Goal: Task Accomplishment & Management: Manage account settings

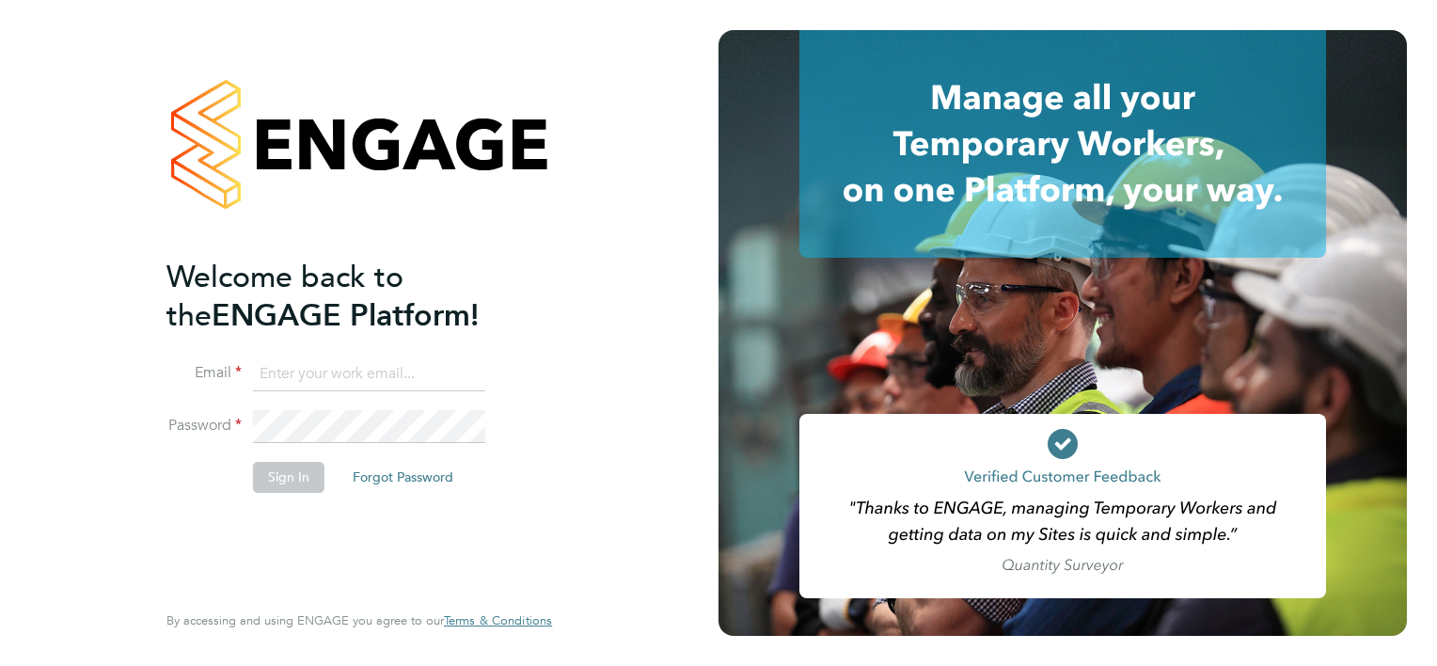
click at [440, 375] on input at bounding box center [369, 374] width 232 height 34
type input "kirsten.renton@apleona.com"
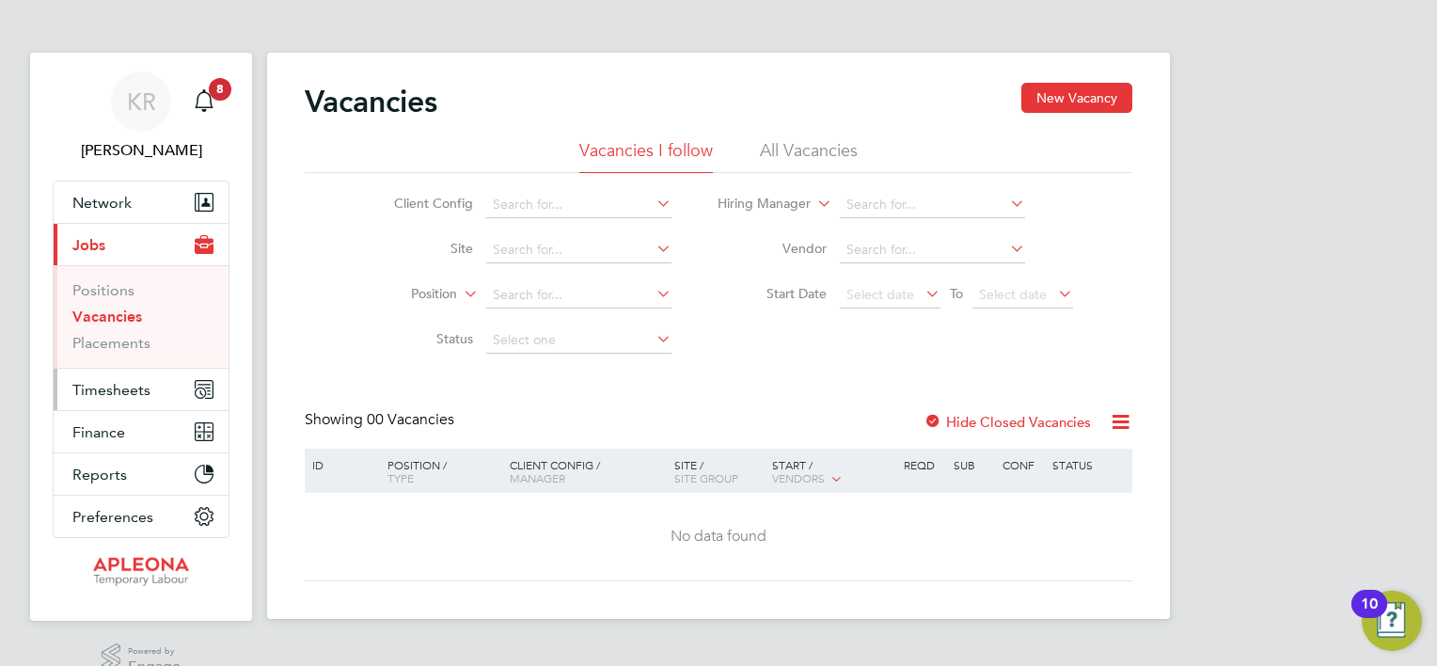
click at [147, 387] on span "Timesheets" at bounding box center [111, 390] width 78 height 18
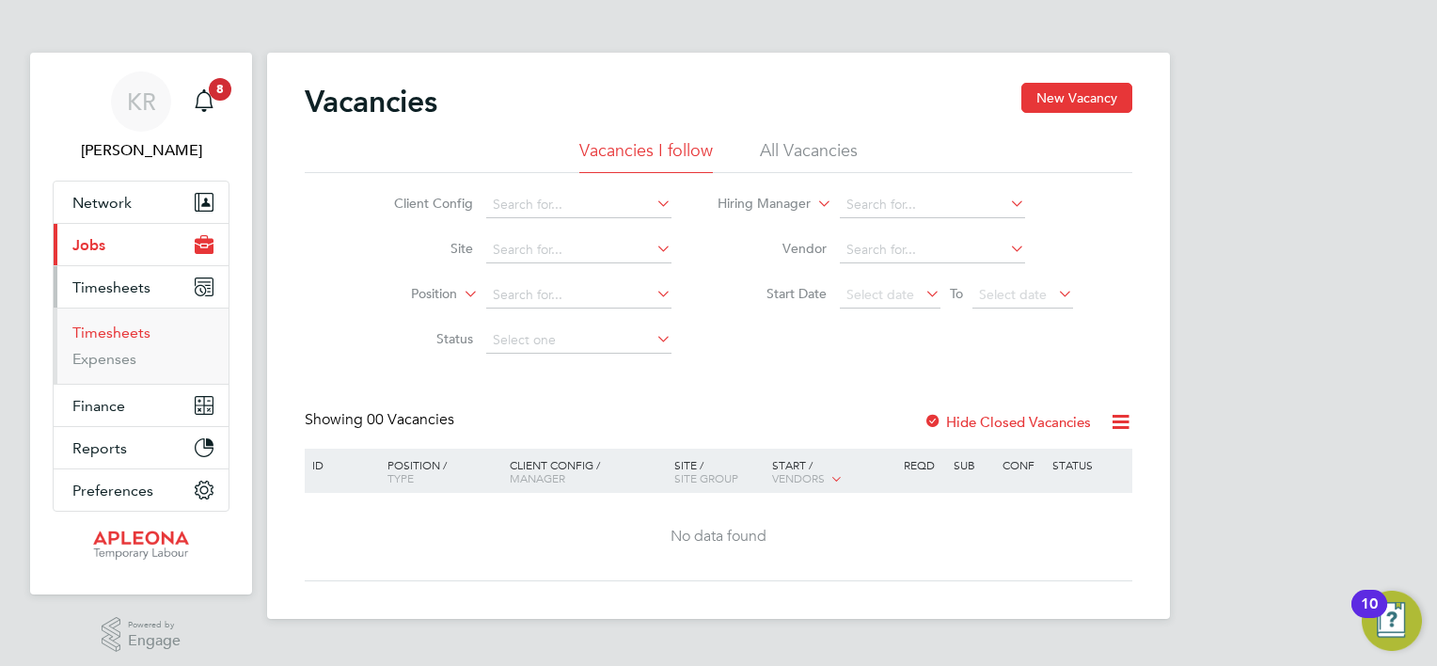
click at [121, 335] on link "Timesheets" at bounding box center [111, 332] width 78 height 18
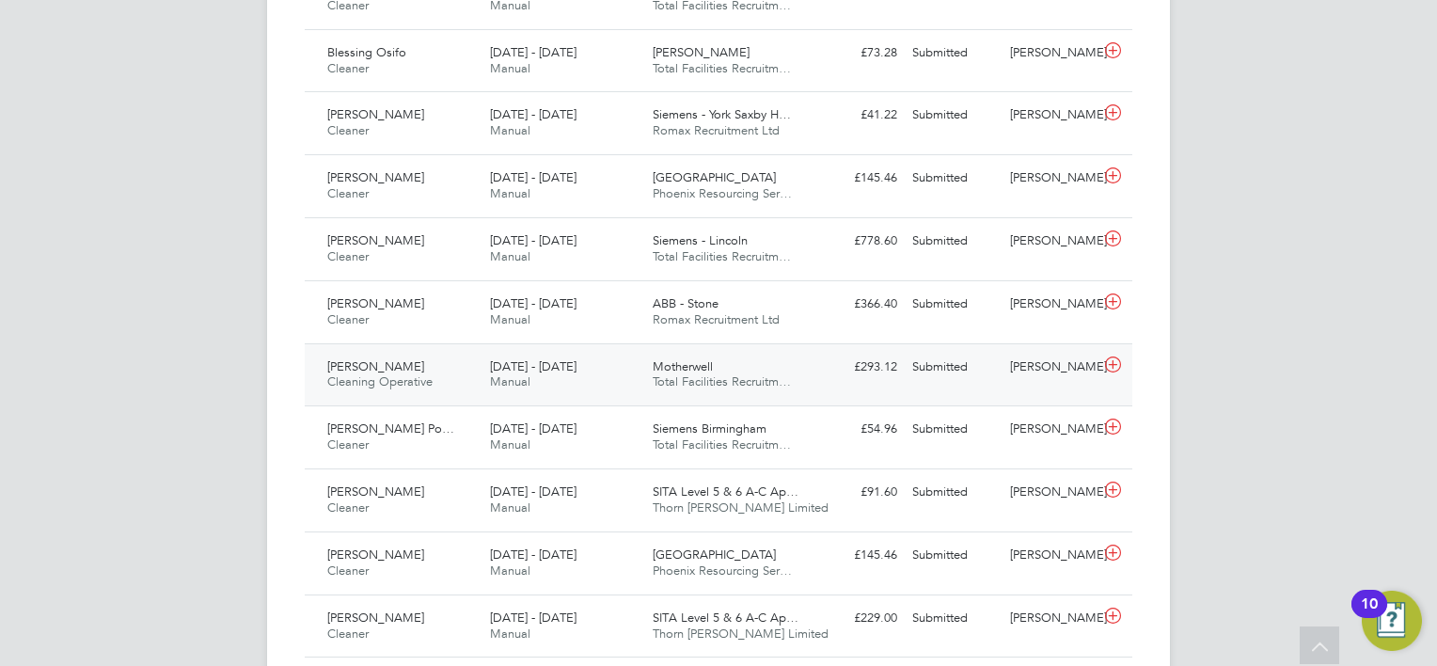
click at [1114, 372] on icon at bounding box center [1113, 364] width 24 height 15
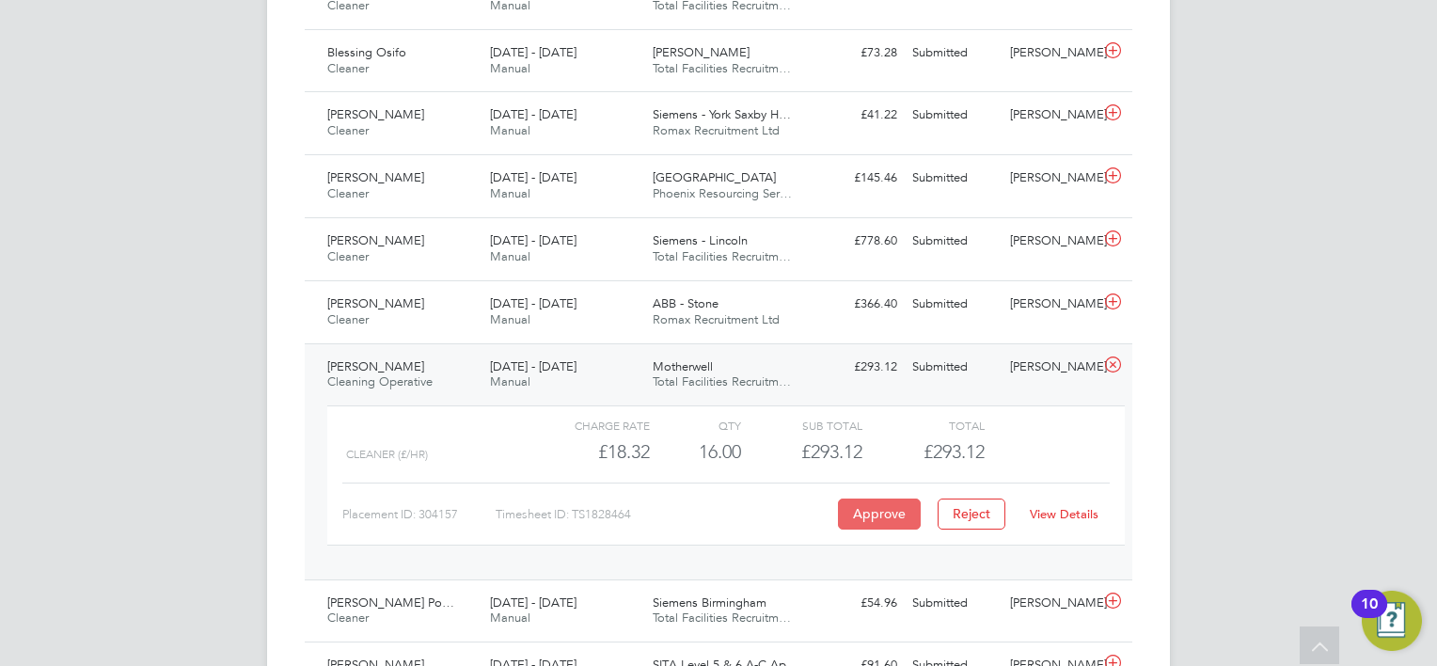
click at [884, 528] on button "Approve" at bounding box center [879, 513] width 83 height 30
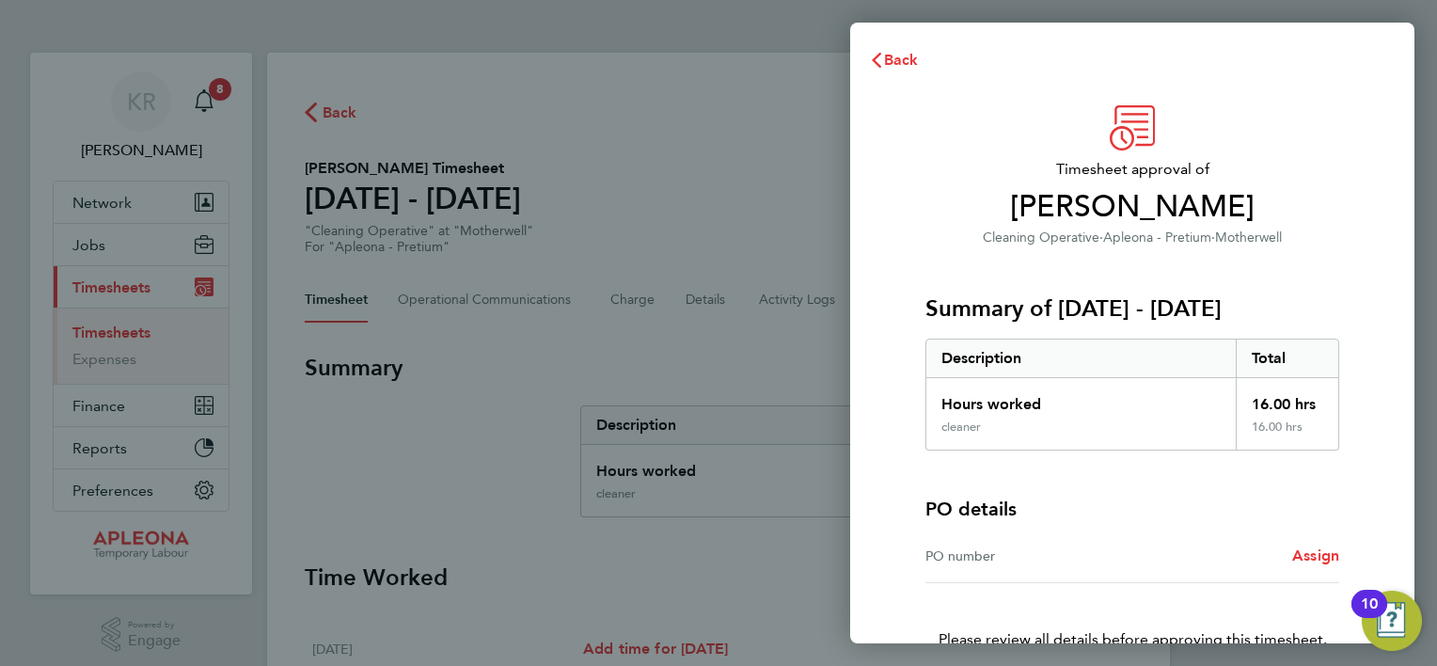
click at [996, 563] on div "PO number" at bounding box center [1028, 555] width 207 height 23
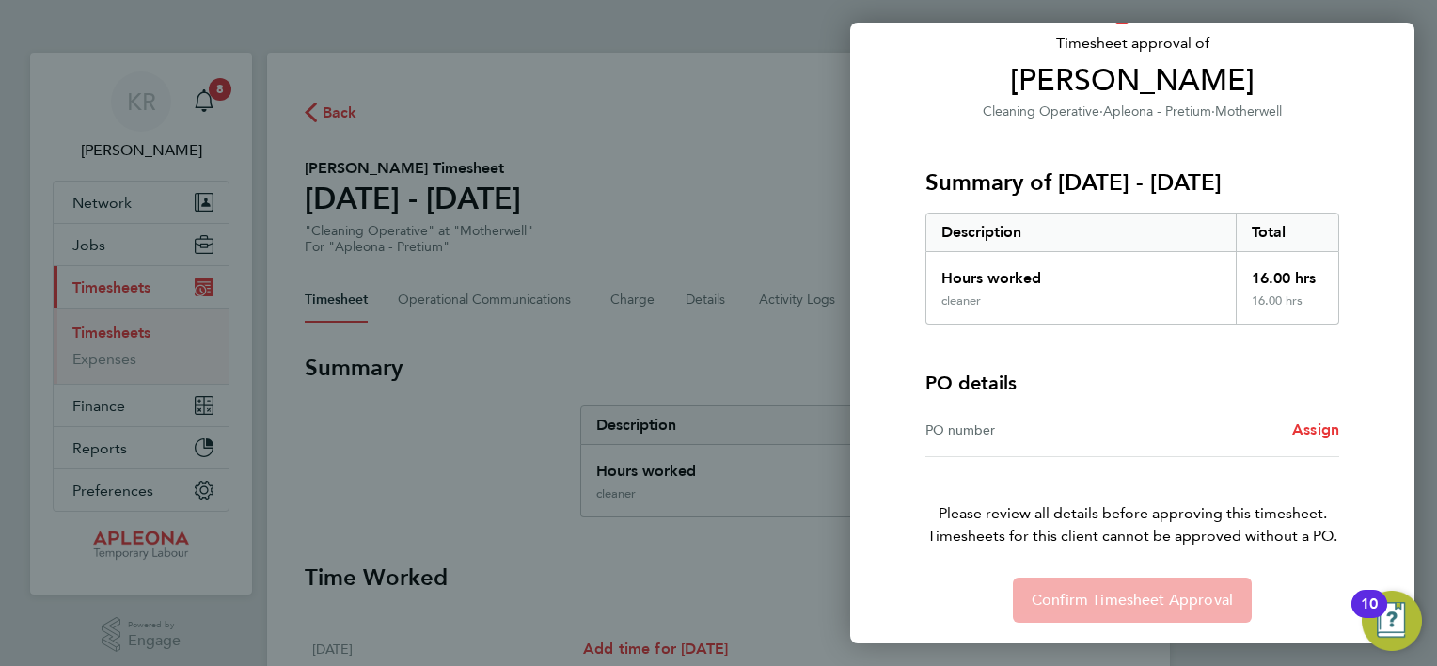
scroll to position [127, 0]
click at [1318, 426] on span "Assign" at bounding box center [1315, 428] width 47 height 18
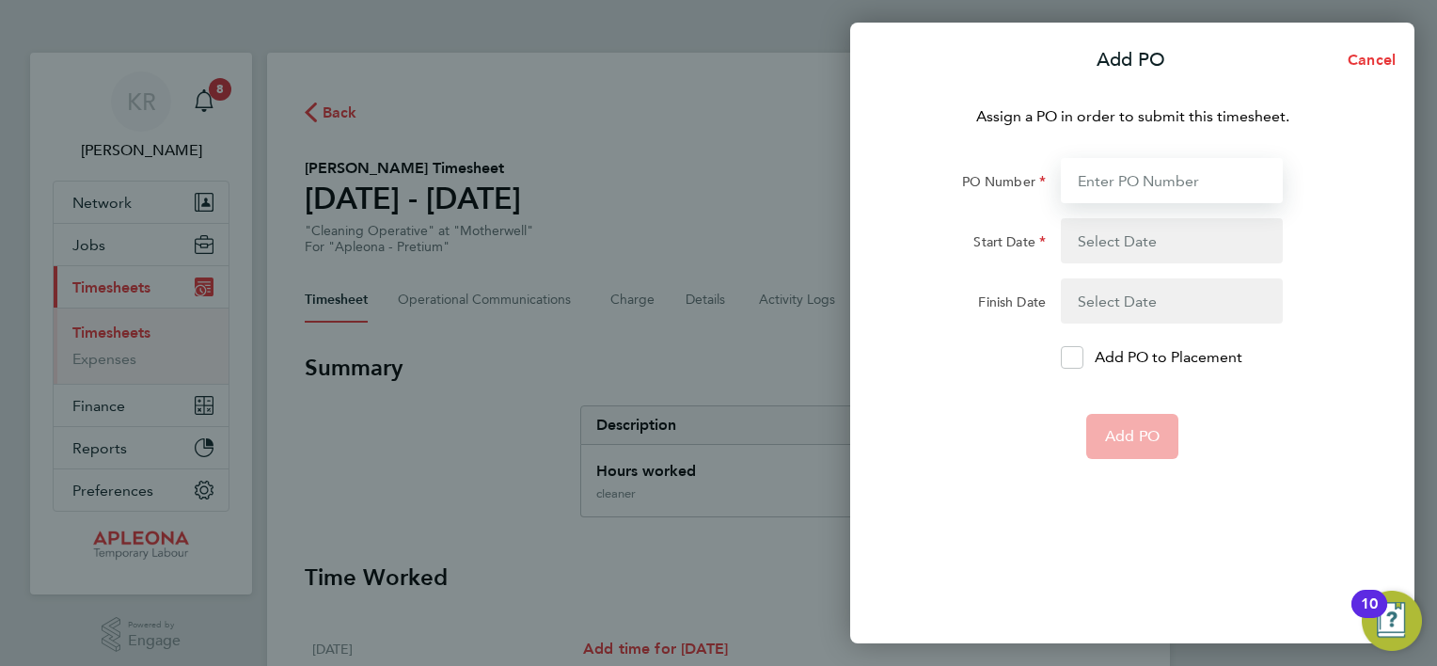
click at [1118, 174] on input "PO Number" at bounding box center [1172, 180] width 222 height 45
type input "PO2526268"
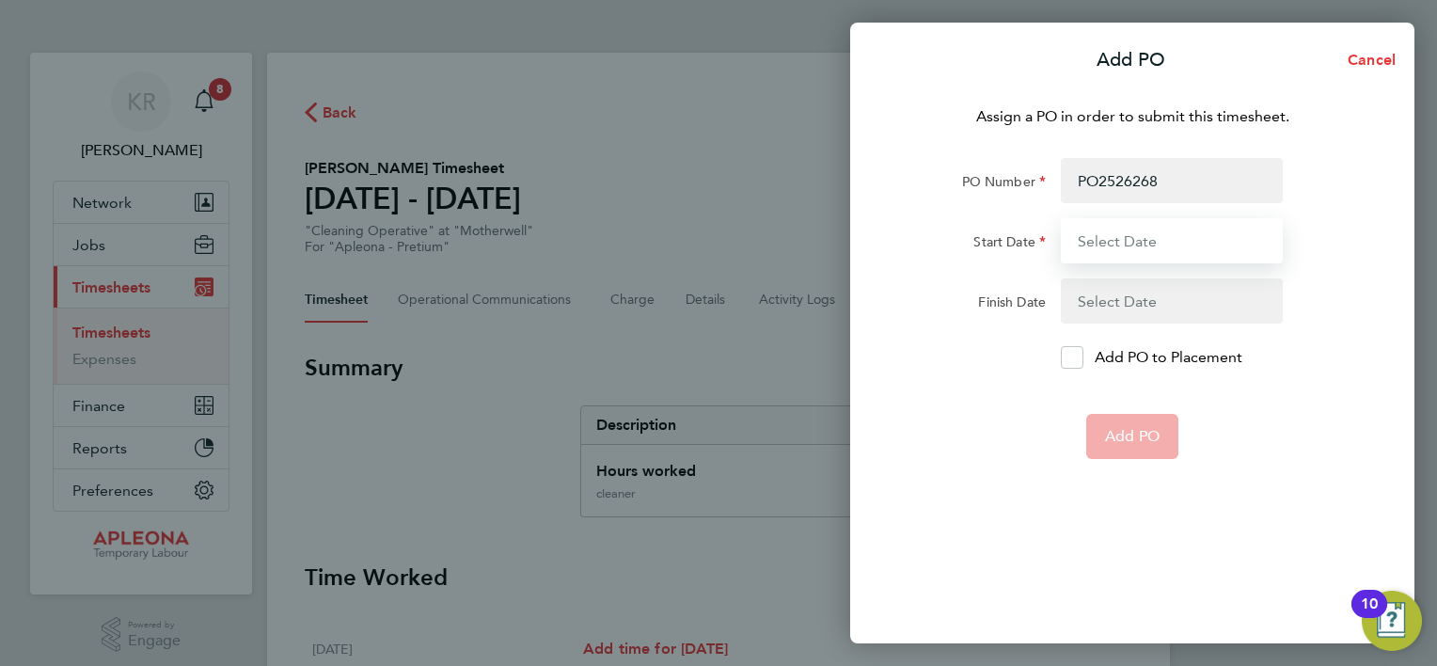
type input "[DATE]"
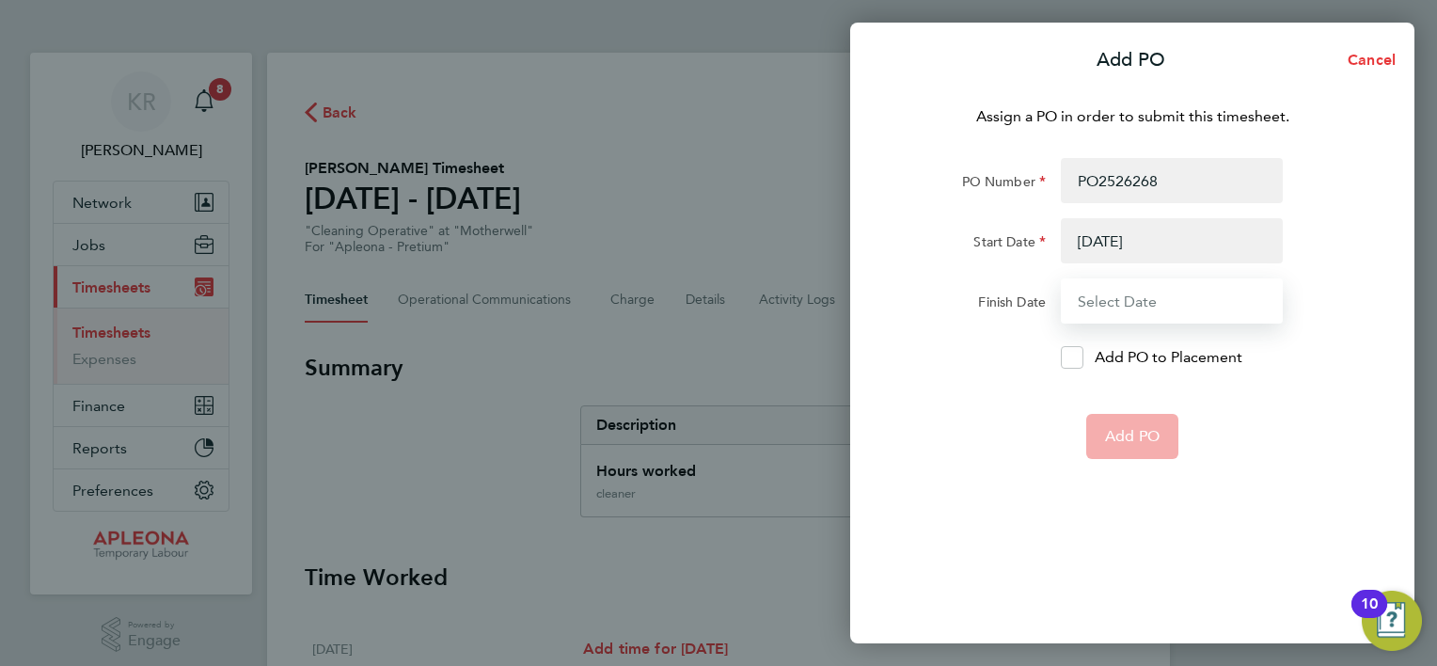
type input "[DATE]"
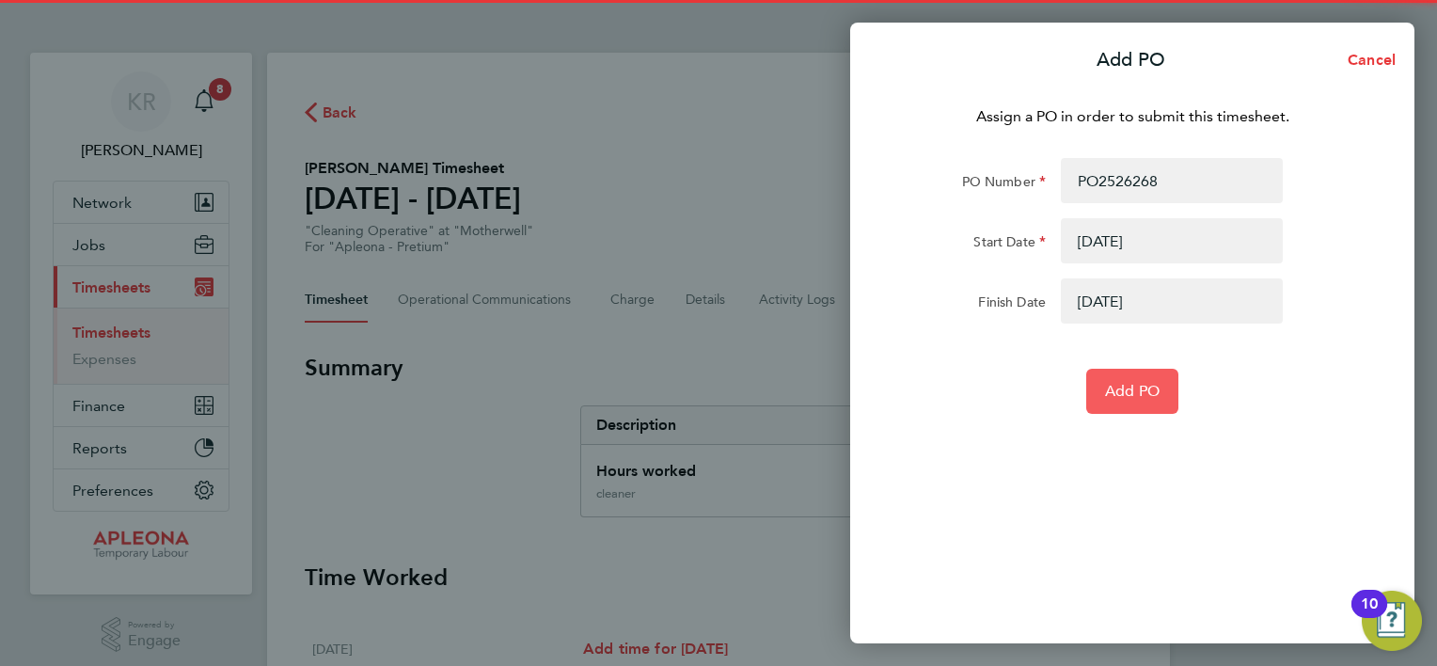
click at [1133, 396] on span "Add PO" at bounding box center [1132, 391] width 55 height 19
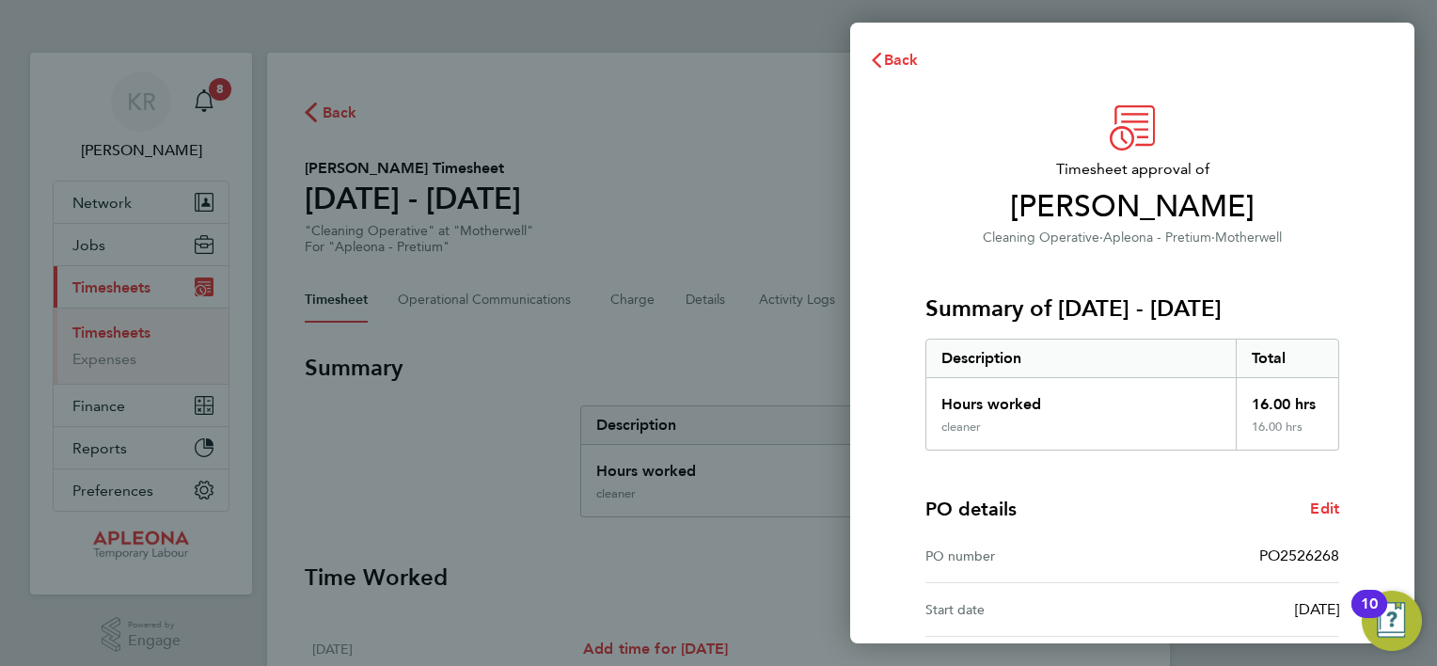
click at [1320, 243] on p "Cleaning Operative · Apleona - [GEOGRAPHIC_DATA] · [GEOGRAPHIC_DATA]" at bounding box center [1132, 237] width 414 height 23
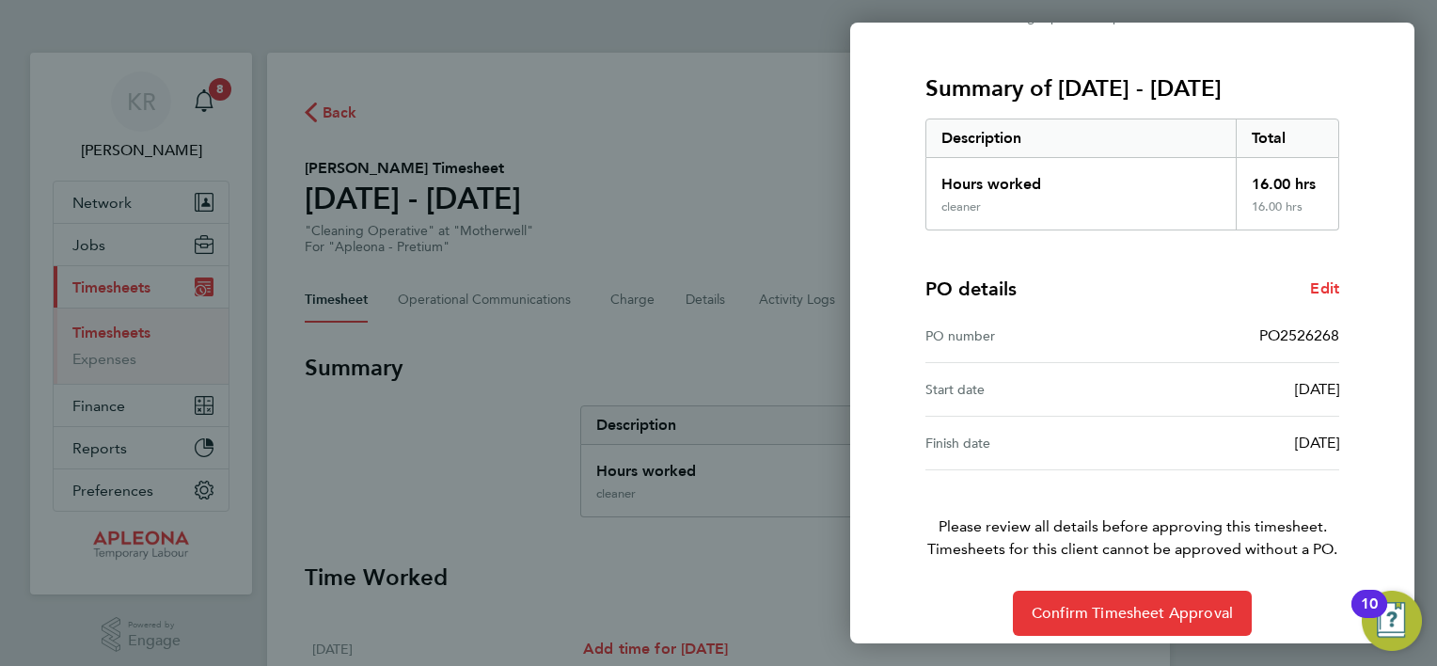
scroll to position [233, 0]
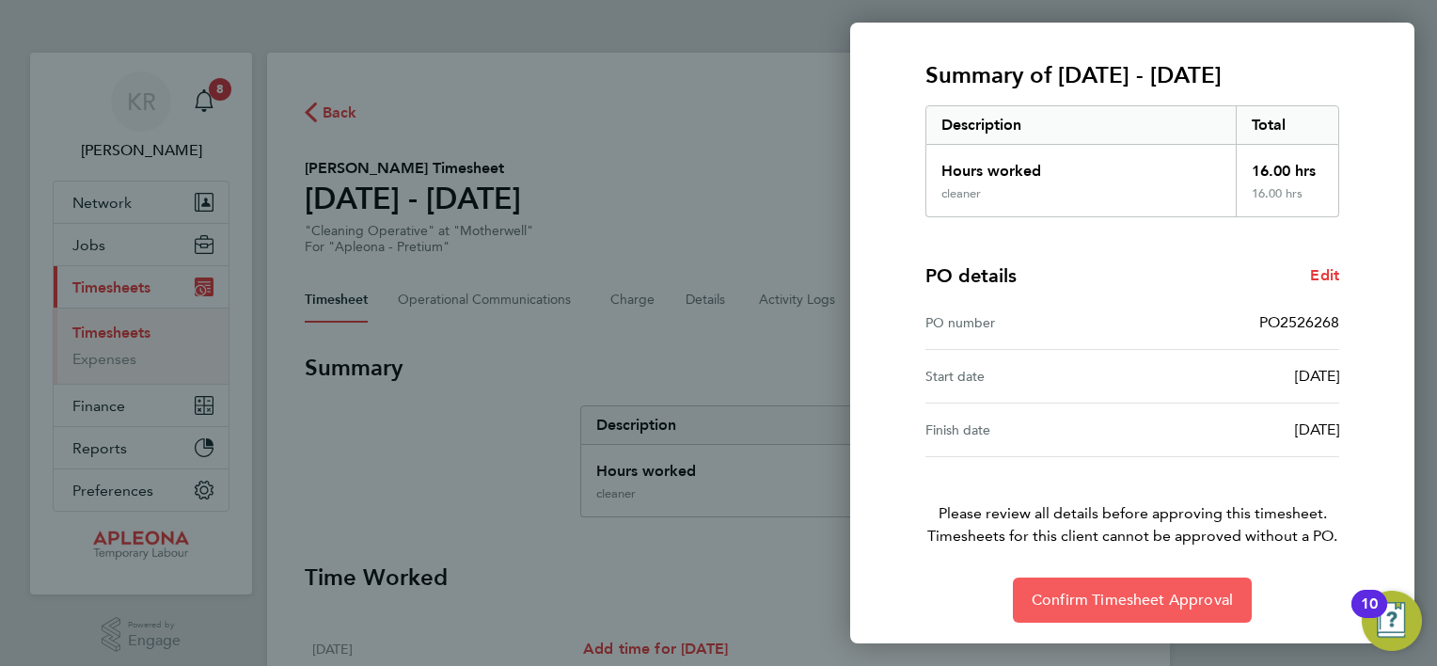
click at [1147, 598] on span "Confirm Timesheet Approval" at bounding box center [1132, 600] width 201 height 19
